Goal: Find specific page/section: Find specific page/section

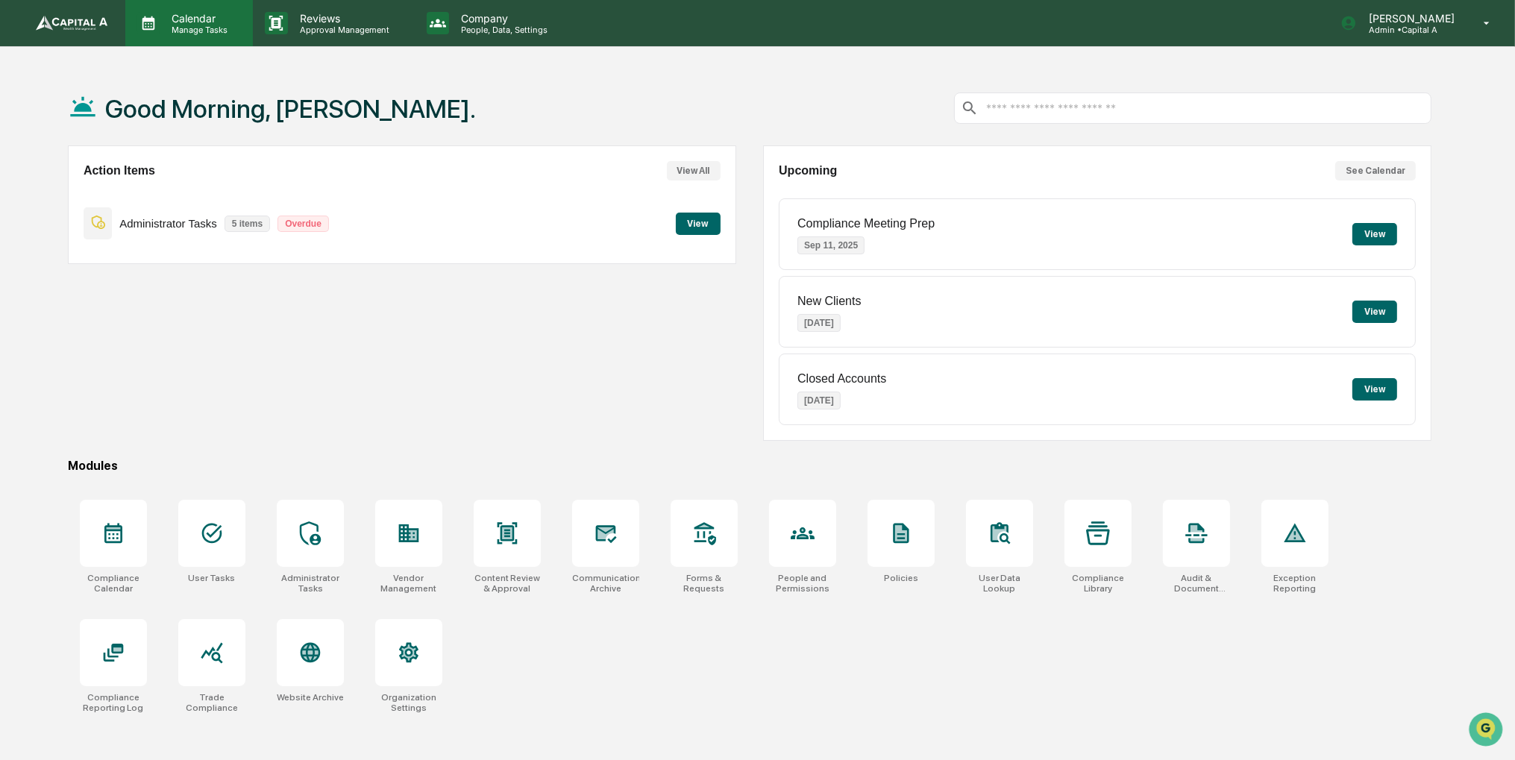
click at [222, 35] on div "Calendar Manage Tasks" at bounding box center [189, 23] width 128 height 46
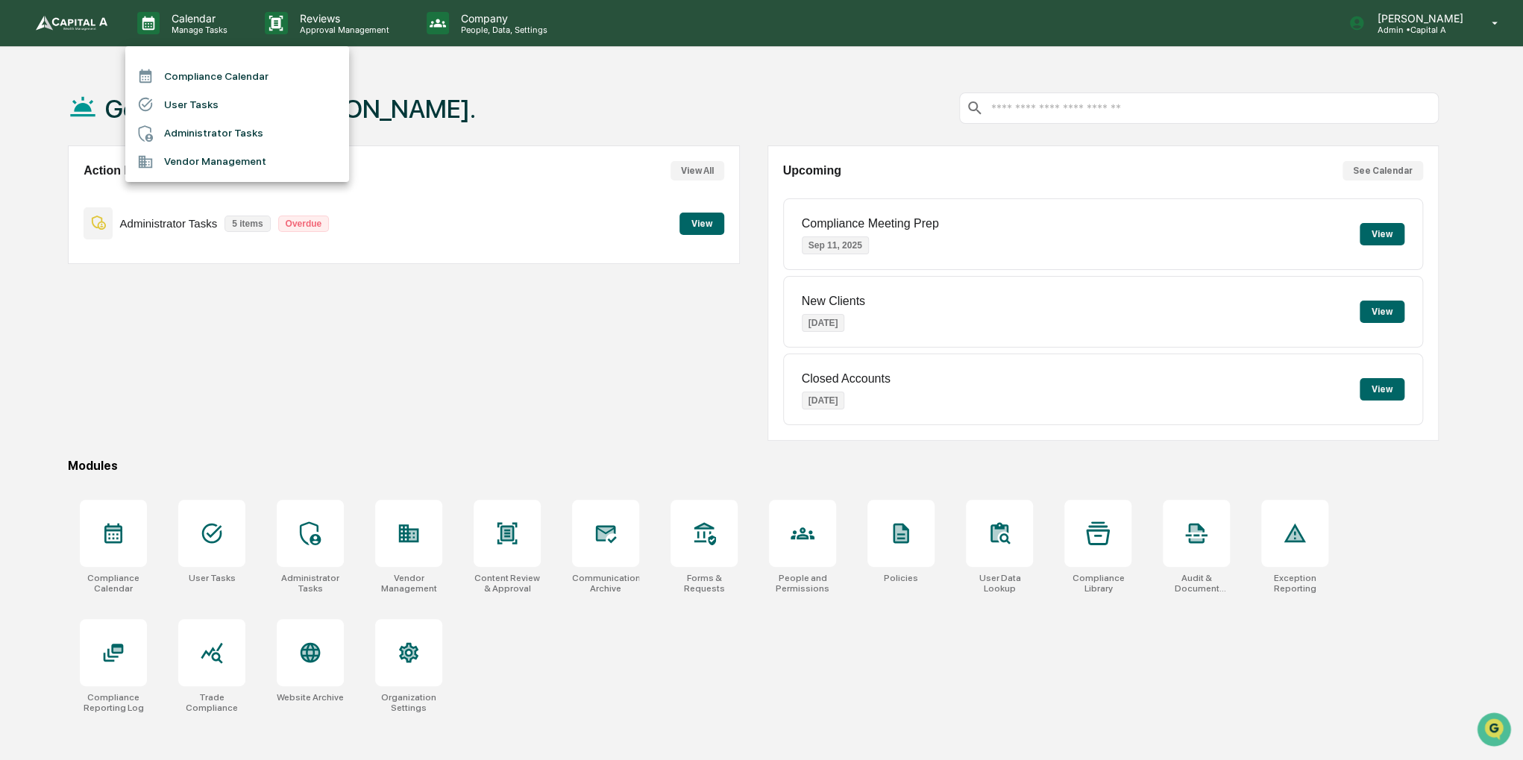
click at [222, 77] on li "Compliance Calendar" at bounding box center [237, 76] width 224 height 28
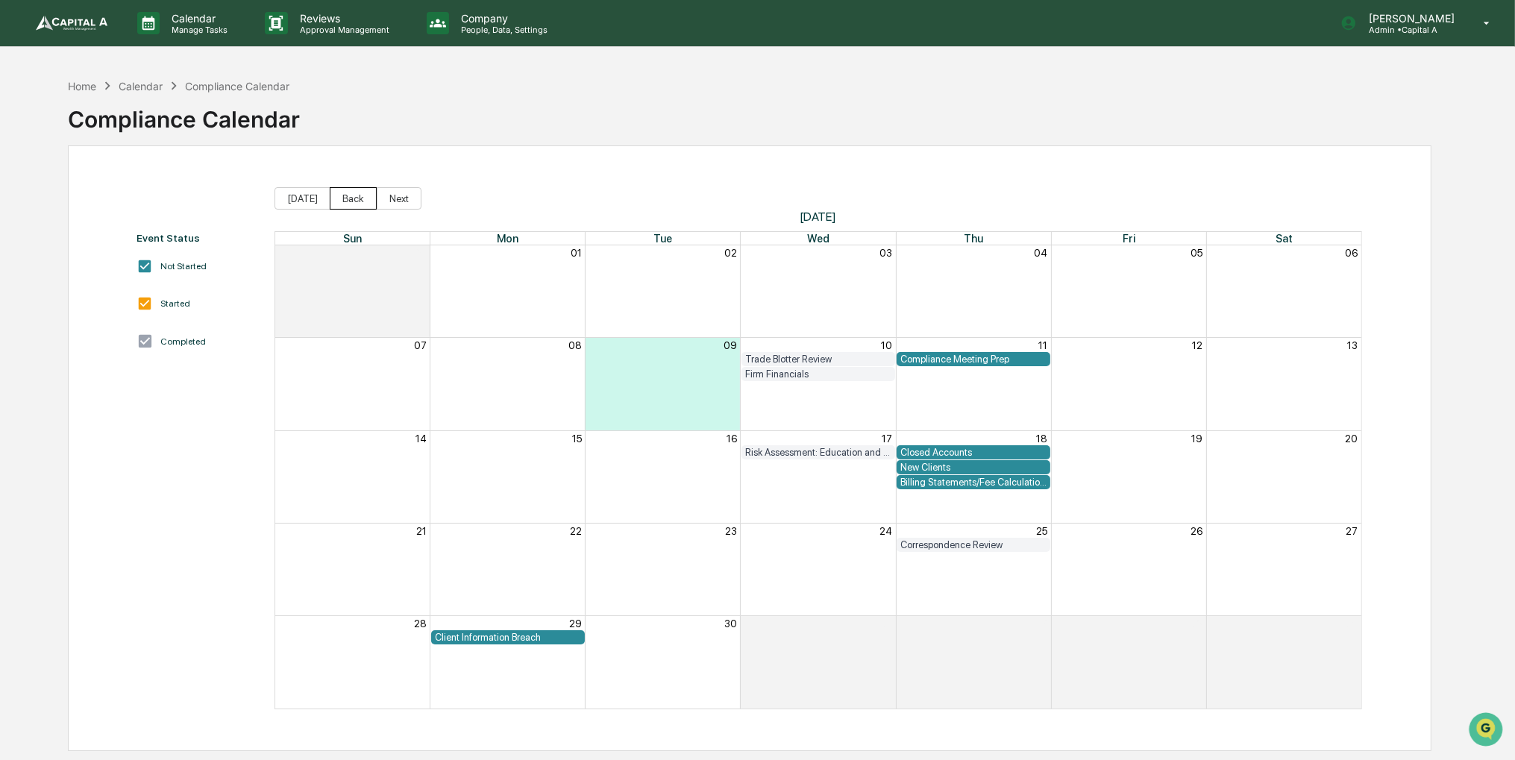
click at [344, 196] on button "Back" at bounding box center [353, 198] width 47 height 22
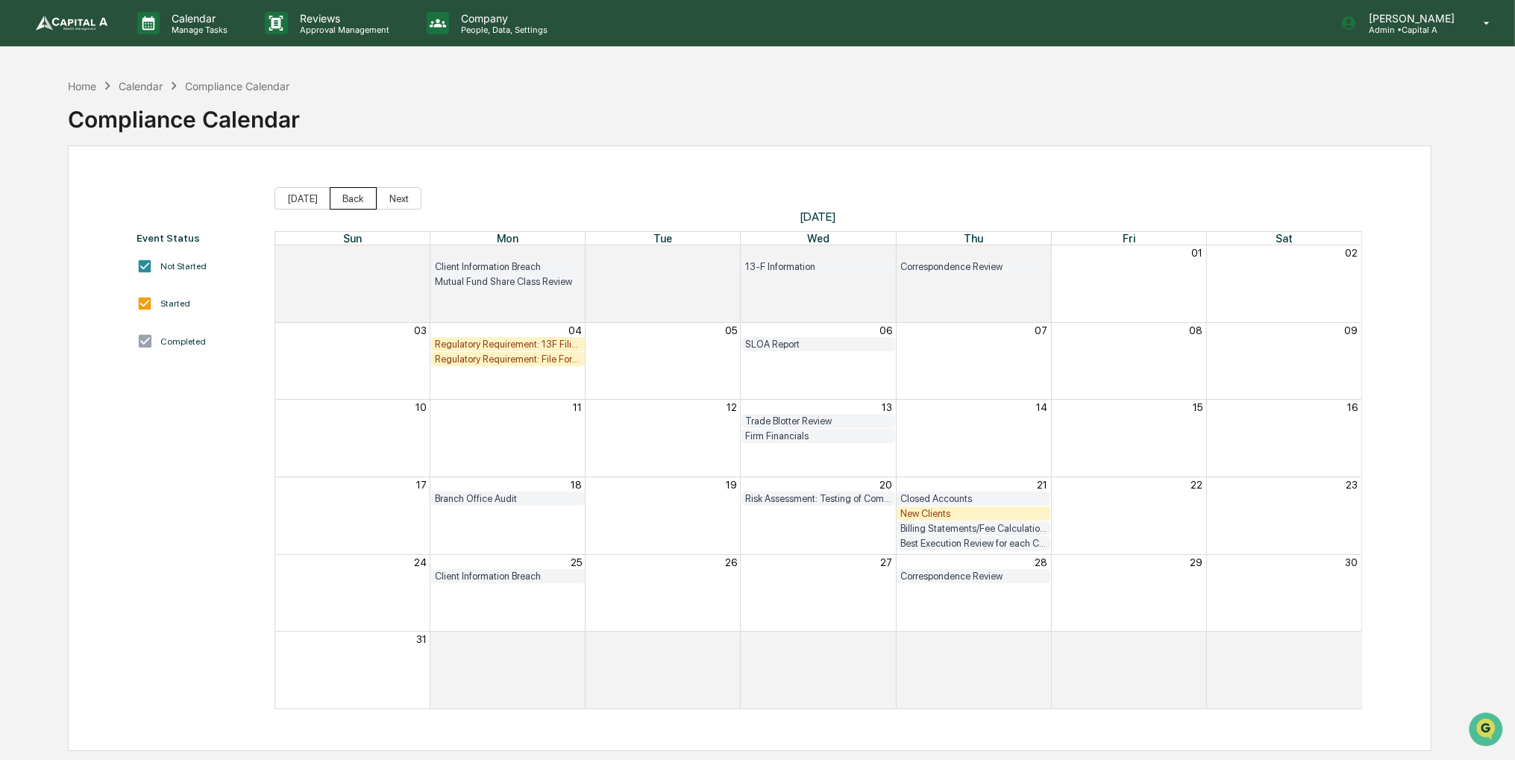
click at [344, 196] on button "Back" at bounding box center [353, 198] width 47 height 22
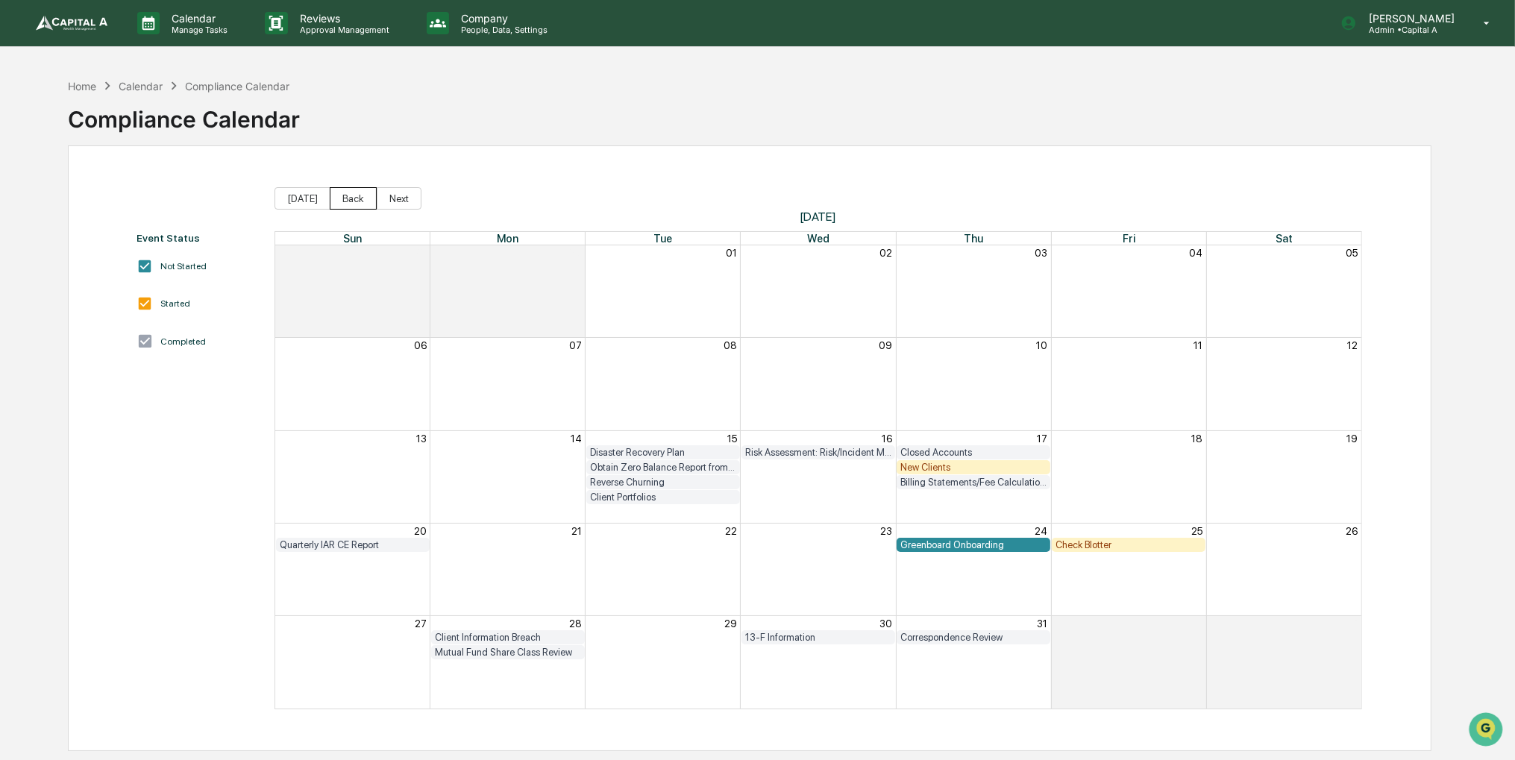
click at [344, 196] on button "Back" at bounding box center [353, 198] width 47 height 22
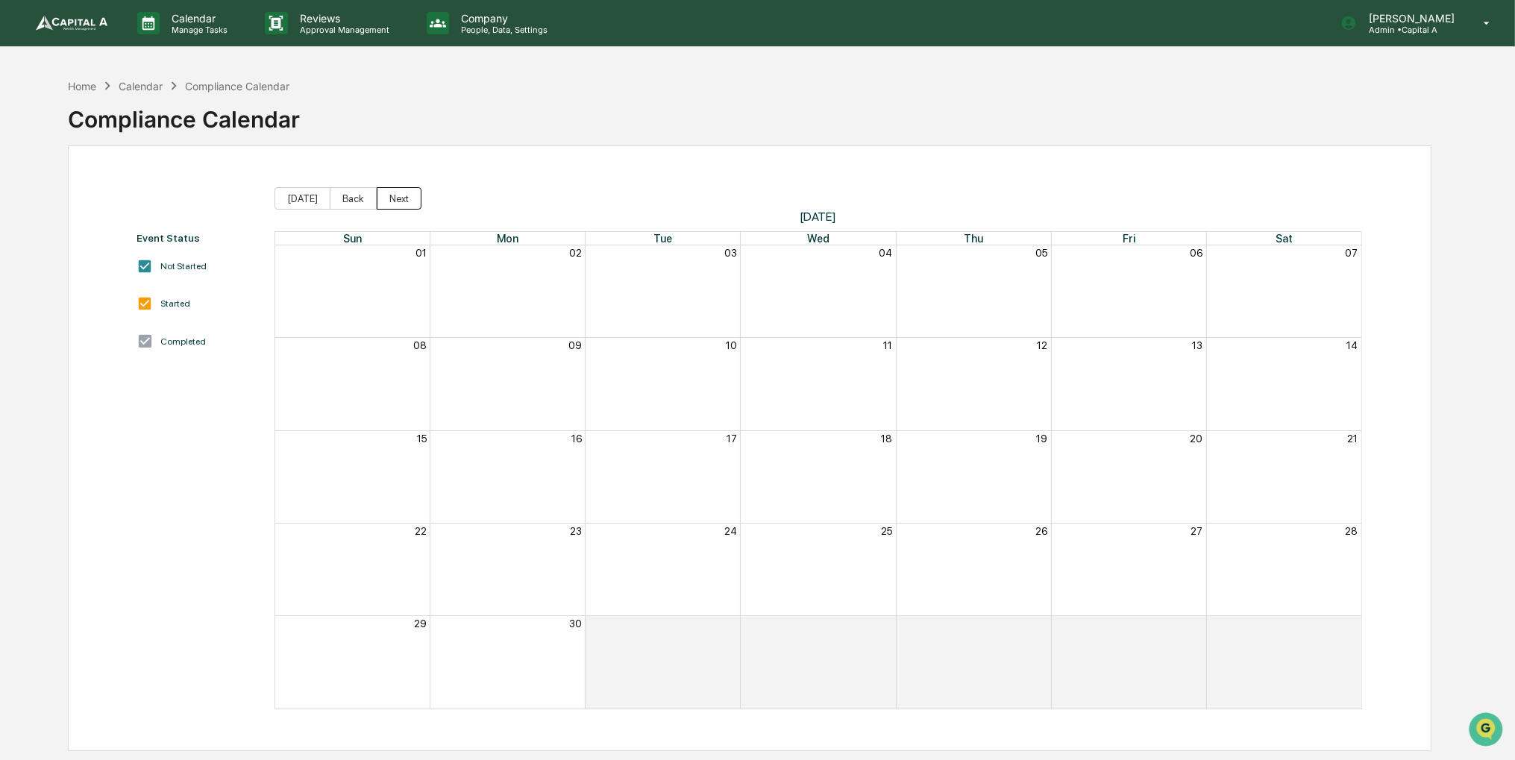
click at [377, 196] on button "Next" at bounding box center [399, 198] width 45 height 22
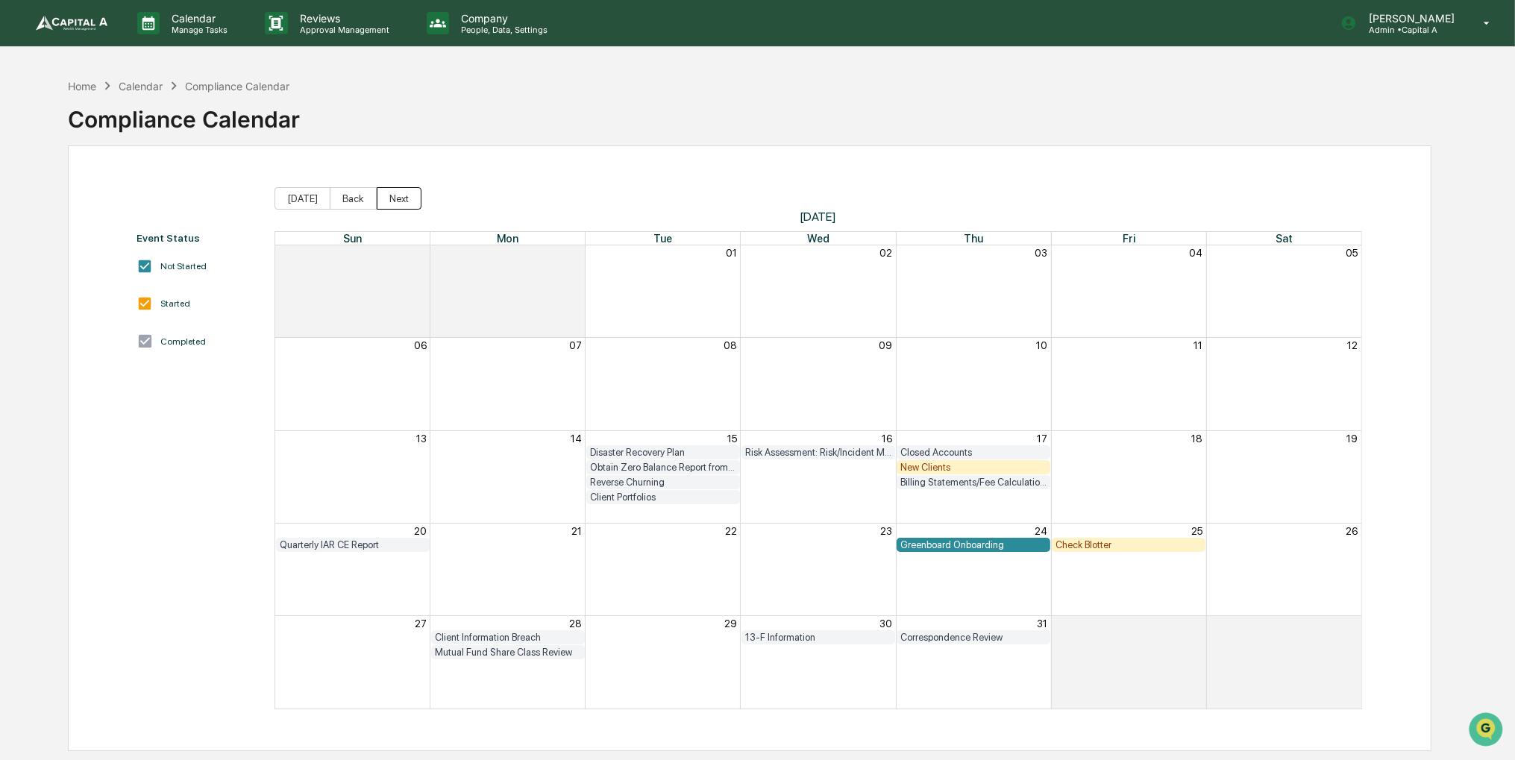
click at [391, 203] on button "Next" at bounding box center [399, 198] width 45 height 22
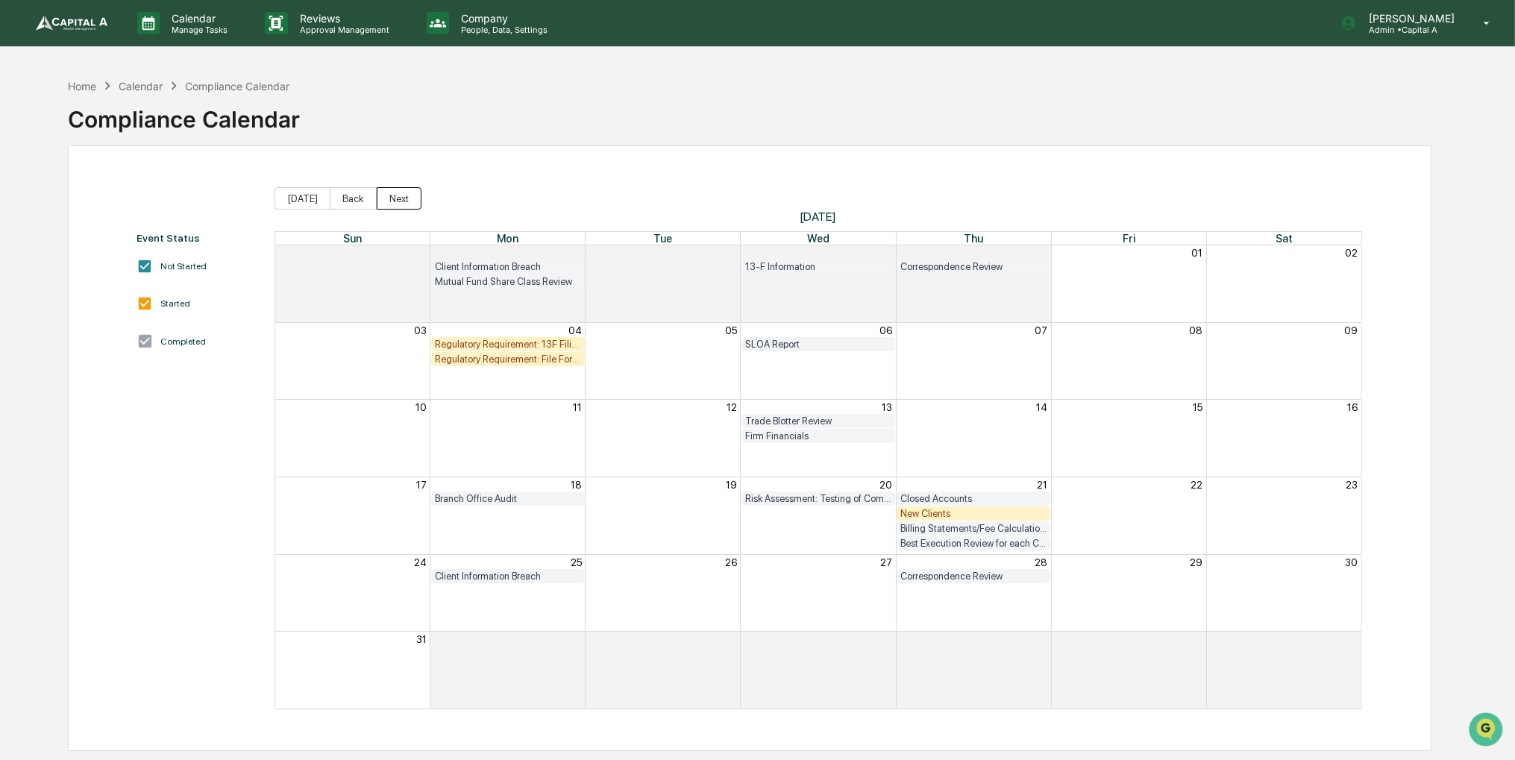
click at [395, 201] on button "Next" at bounding box center [399, 198] width 45 height 22
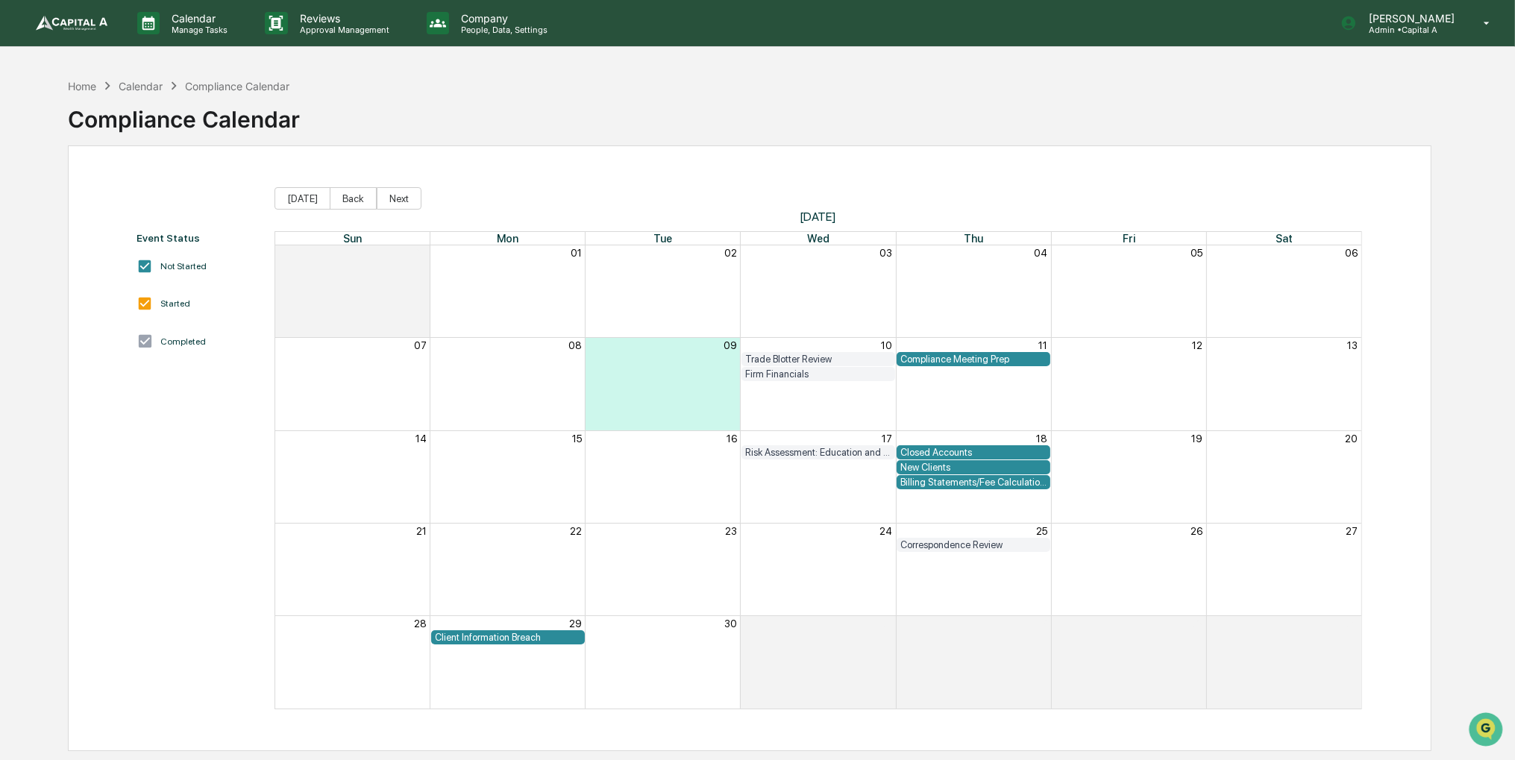
click at [1315, 119] on div "Home Calendar Compliance Calendar Compliance Calendar" at bounding box center [749, 108] width 1363 height 75
